Goal: Task Accomplishment & Management: Use online tool/utility

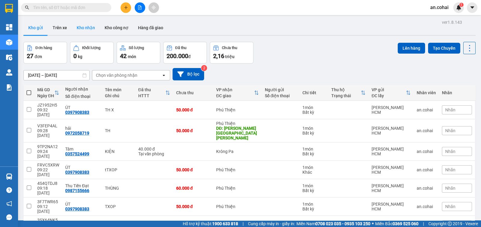
click at [89, 33] on button "Kho nhận" at bounding box center [86, 27] width 28 height 14
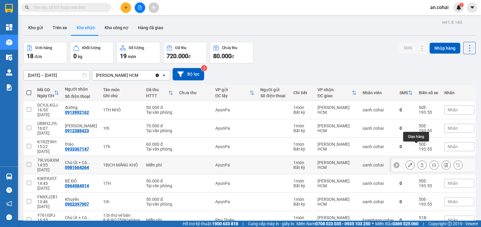
click at [418, 160] on button at bounding box center [422, 165] width 8 height 11
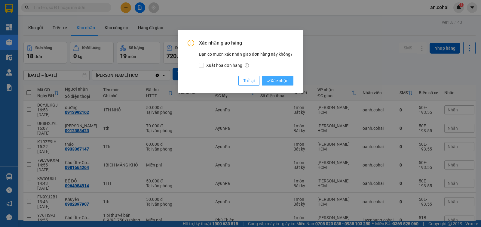
click at [282, 82] on span "Xác nhận" at bounding box center [278, 80] width 22 height 7
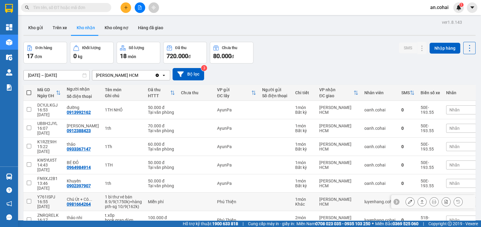
click at [420, 199] on icon at bounding box center [422, 201] width 4 height 4
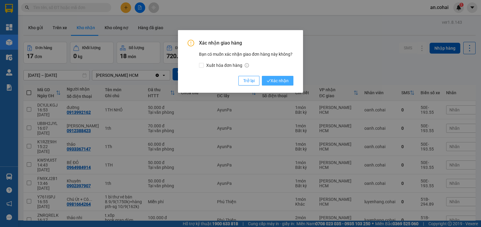
click at [283, 83] on span "Xác nhận" at bounding box center [278, 80] width 22 height 7
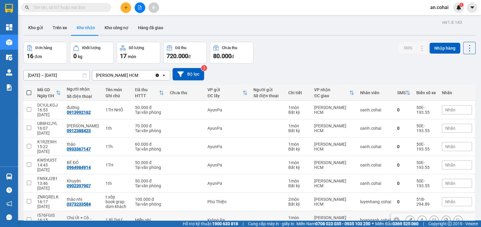
click at [420, 218] on icon at bounding box center [422, 220] width 4 height 4
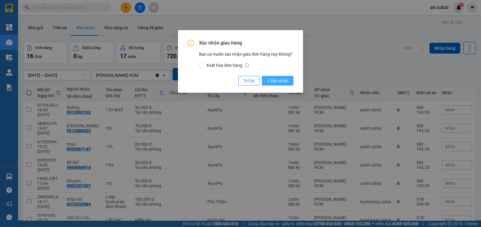
click at [279, 82] on span "Xác nhận" at bounding box center [278, 80] width 22 height 7
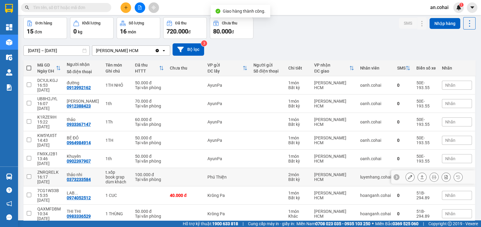
scroll to position [44, 0]
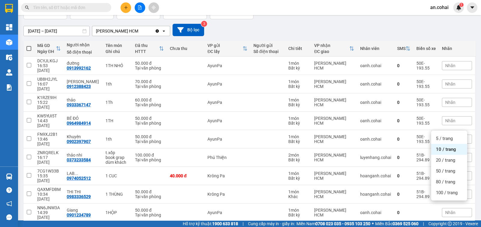
click at [447, 196] on div "100 / trang" at bounding box center [449, 192] width 36 height 11
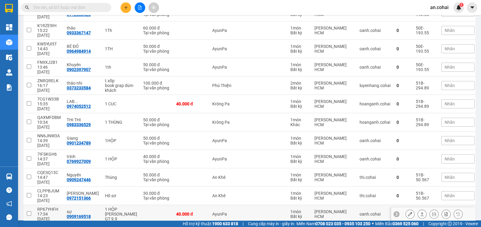
scroll to position [119, 0]
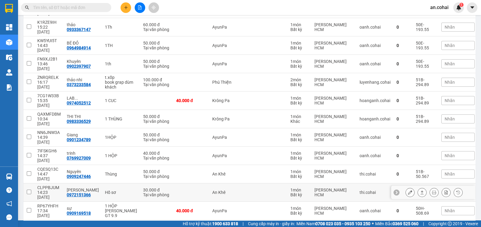
click at [50, 190] on div "14:23 [DATE]" at bounding box center [48, 195] width 23 height 10
checkbox input "true"
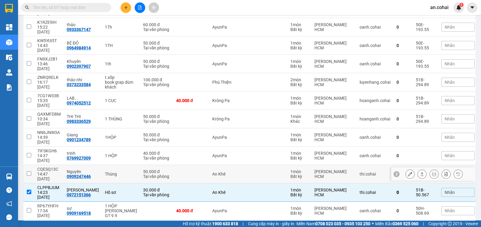
click at [53, 171] on div "14:47 [DATE]" at bounding box center [48, 176] width 23 height 10
checkbox input "true"
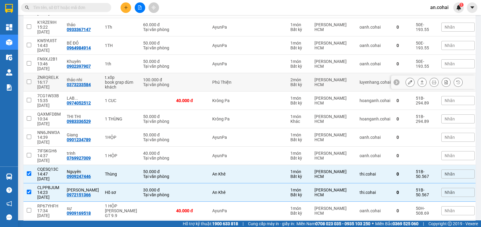
click at [35, 73] on td "ZNRQRELK 16:17 10/09" at bounding box center [48, 82] width 29 height 18
checkbox input "true"
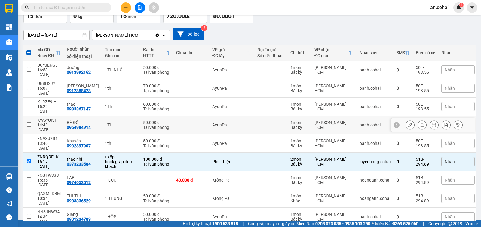
scroll to position [0, 0]
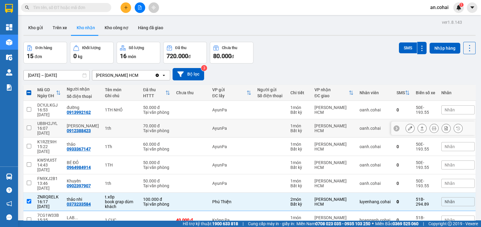
click at [51, 126] on div "16:07 [DATE]" at bounding box center [48, 131] width 23 height 10
checkbox input "true"
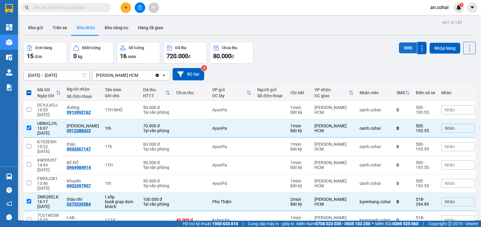
click at [404, 49] on button "SMS" at bounding box center [408, 47] width 18 height 11
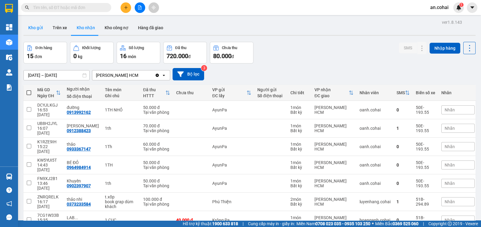
click at [43, 28] on button "Kho gửi" at bounding box center [35, 27] width 24 height 14
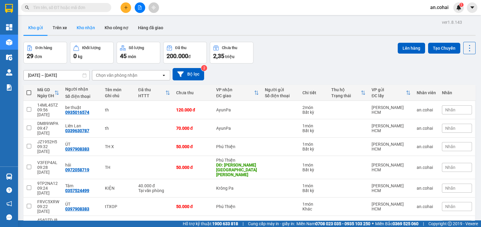
click at [81, 30] on button "Kho nhận" at bounding box center [86, 27] width 28 height 14
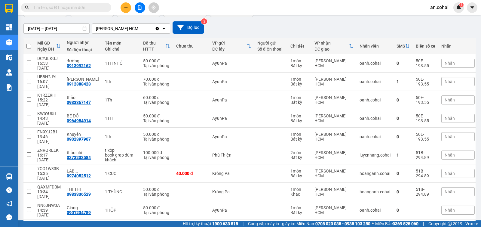
scroll to position [113, 0]
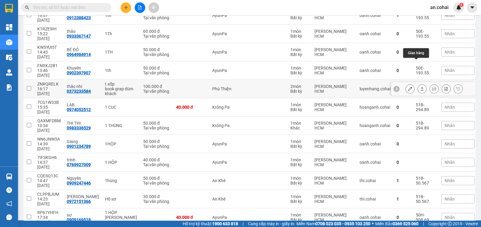
click at [420, 87] on icon at bounding box center [422, 89] width 4 height 4
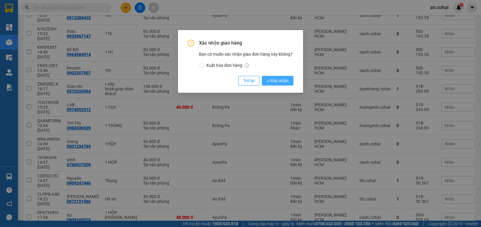
click at [267, 79] on span "Xác nhận" at bounding box center [278, 80] width 22 height 7
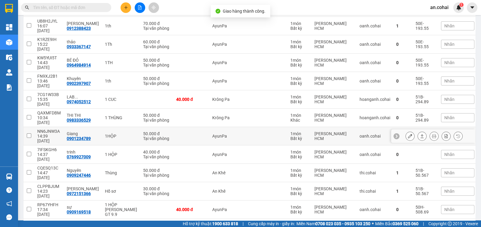
scroll to position [103, 0]
click at [418, 130] on button at bounding box center [422, 135] width 8 height 11
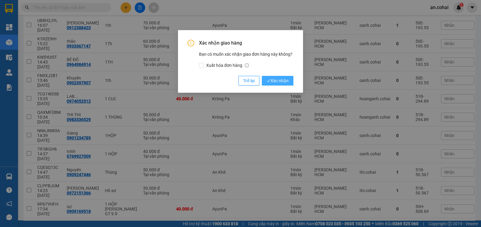
click at [269, 79] on icon "check" at bounding box center [269, 81] width 4 height 4
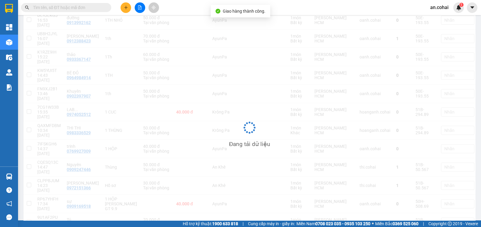
scroll to position [90, 0]
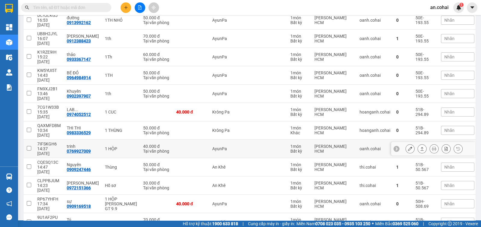
click at [420, 147] on icon at bounding box center [422, 149] width 4 height 4
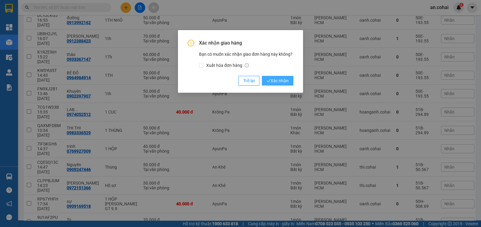
click at [290, 78] on button "Xác nhận" at bounding box center [278, 81] width 32 height 10
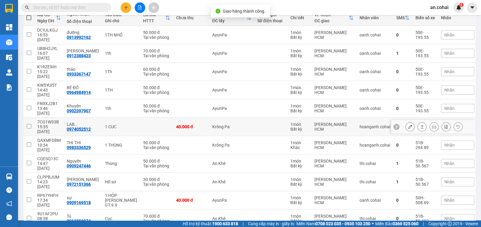
scroll to position [76, 0]
